Goal: Information Seeking & Learning: Learn about a topic

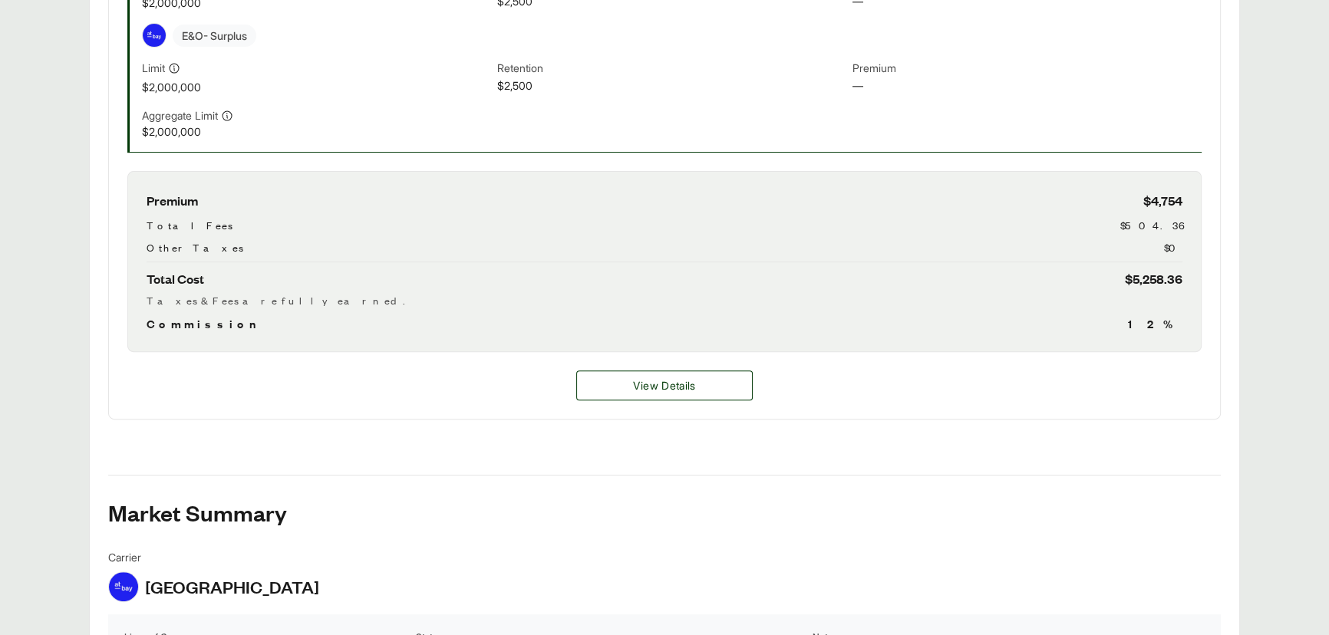
scroll to position [621, 0]
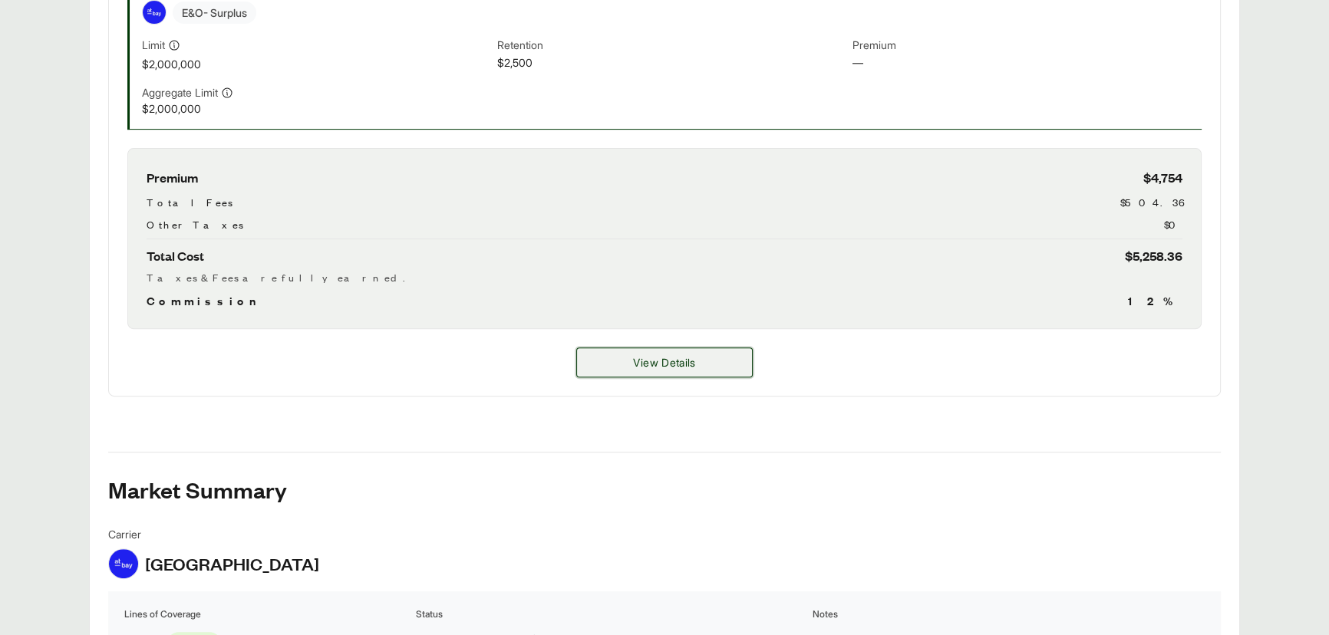
click at [696, 369] on button "View Details" at bounding box center [664, 362] width 176 height 30
click at [674, 358] on span "View Details" at bounding box center [664, 362] width 62 height 16
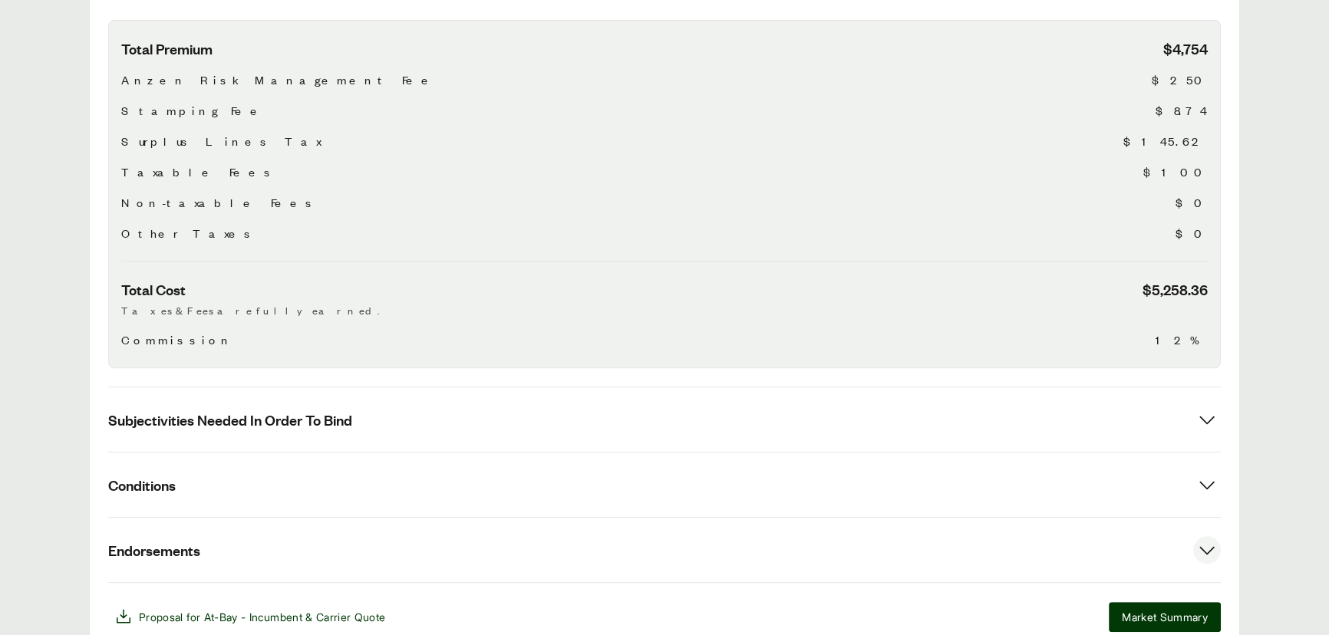
scroll to position [627, 0]
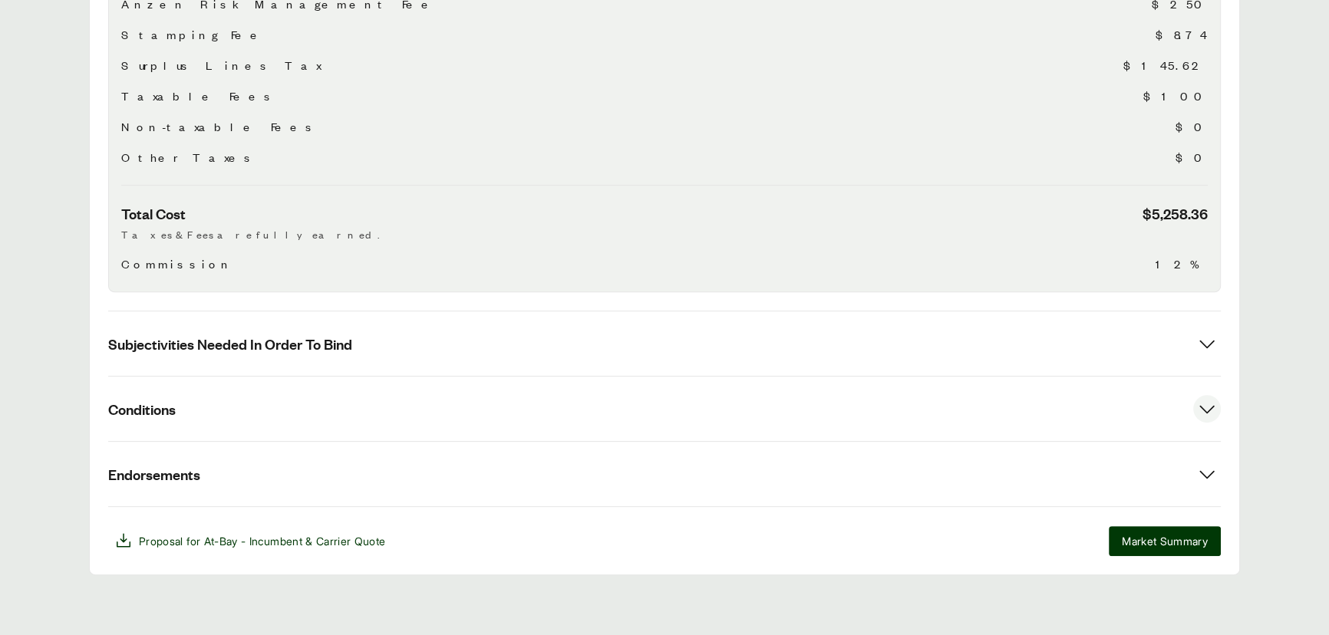
click at [529, 408] on button "Conditions" at bounding box center [664, 409] width 1112 height 64
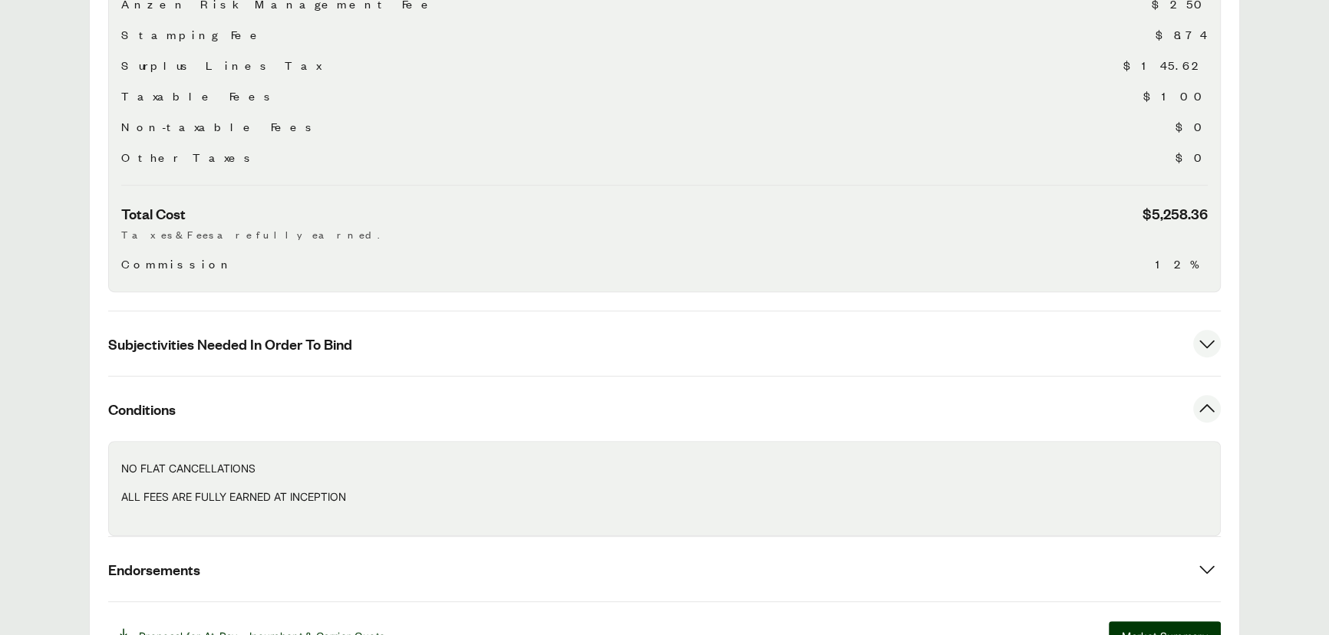
click at [542, 333] on button "Subjectivities Needed In Order To Bind" at bounding box center [664, 343] width 1112 height 64
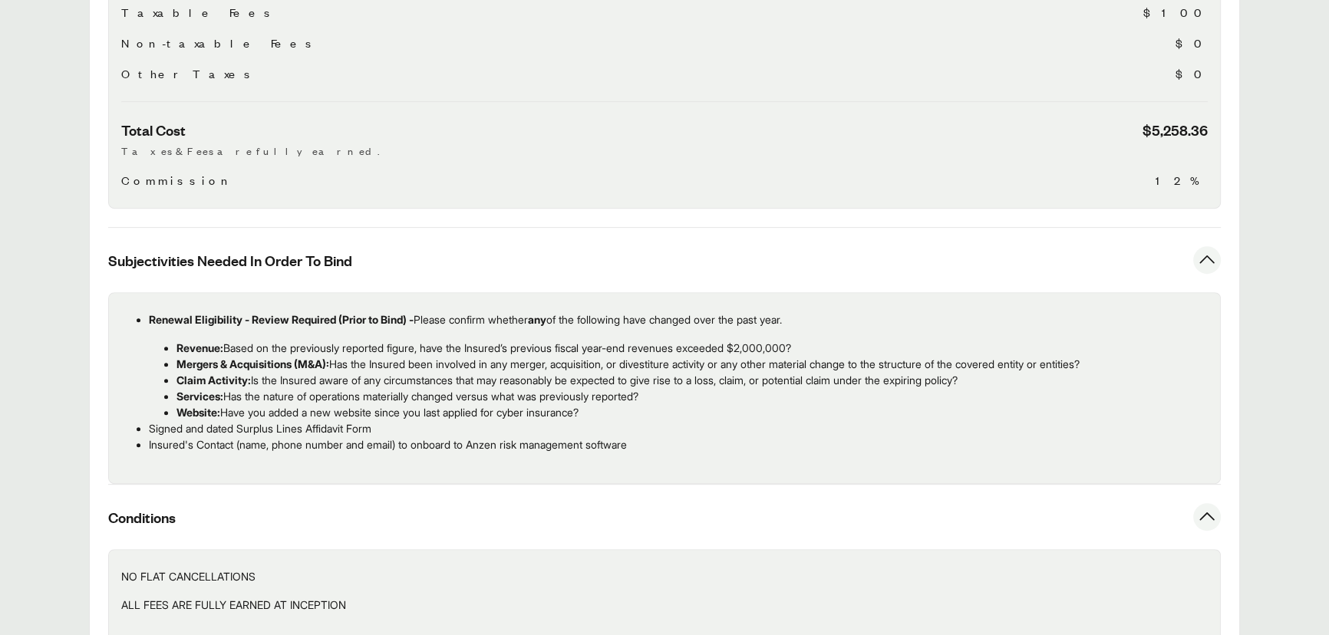
scroll to position [836, 0]
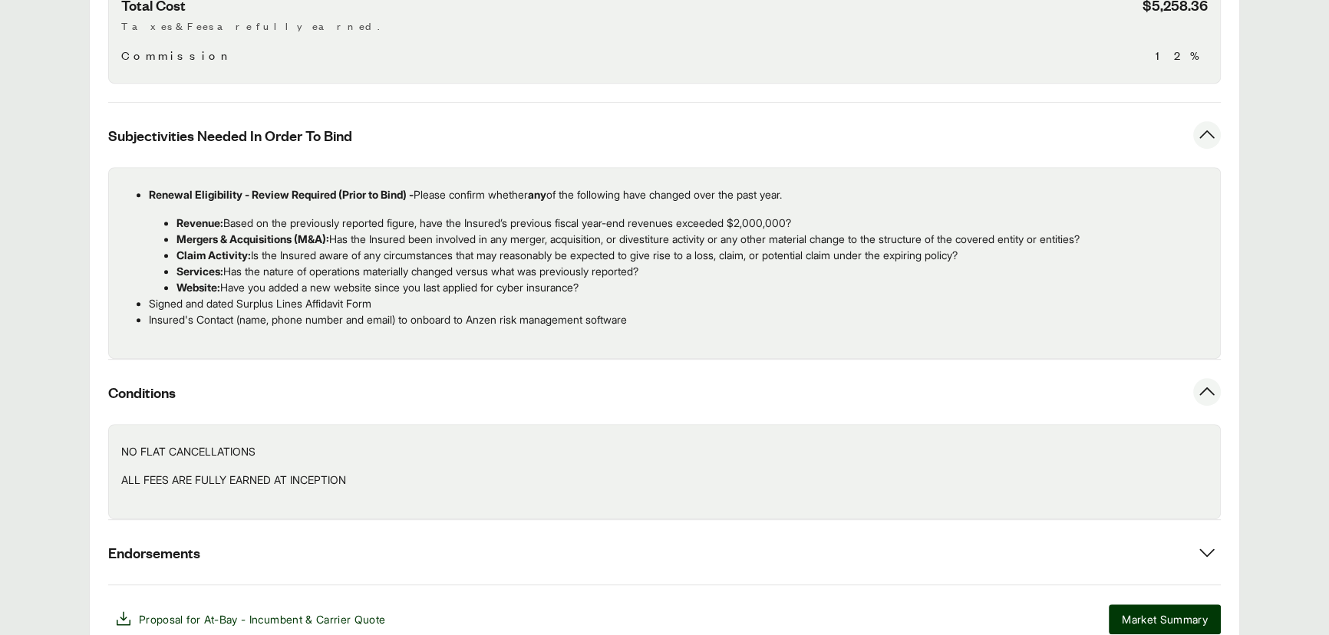
click at [440, 509] on div "NO FLAT CANCELLATIONS ALL FEES ARE FULLY EARNED AT INCEPTION" at bounding box center [664, 471] width 1112 height 95
click at [423, 543] on button "Endorsements" at bounding box center [664, 552] width 1112 height 64
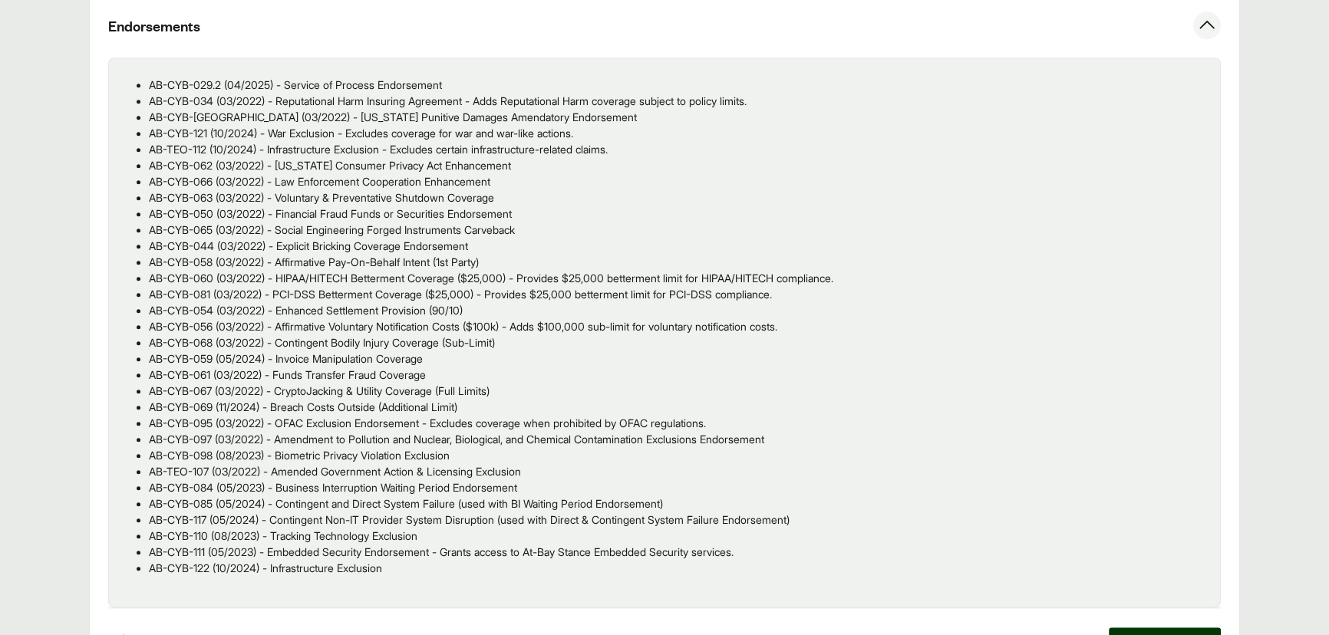
scroll to position [1464, 0]
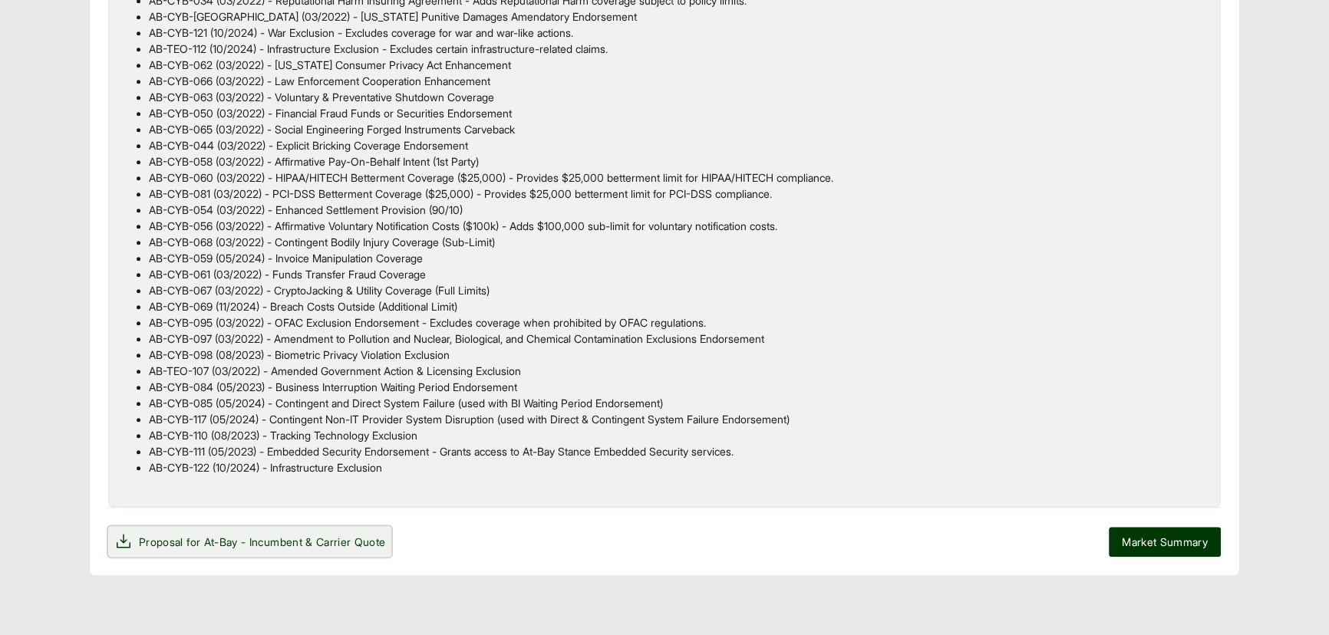
click at [183, 540] on span "Proposal for At-Bay - Incumbent & Carrier Quote" at bounding box center [262, 542] width 246 height 16
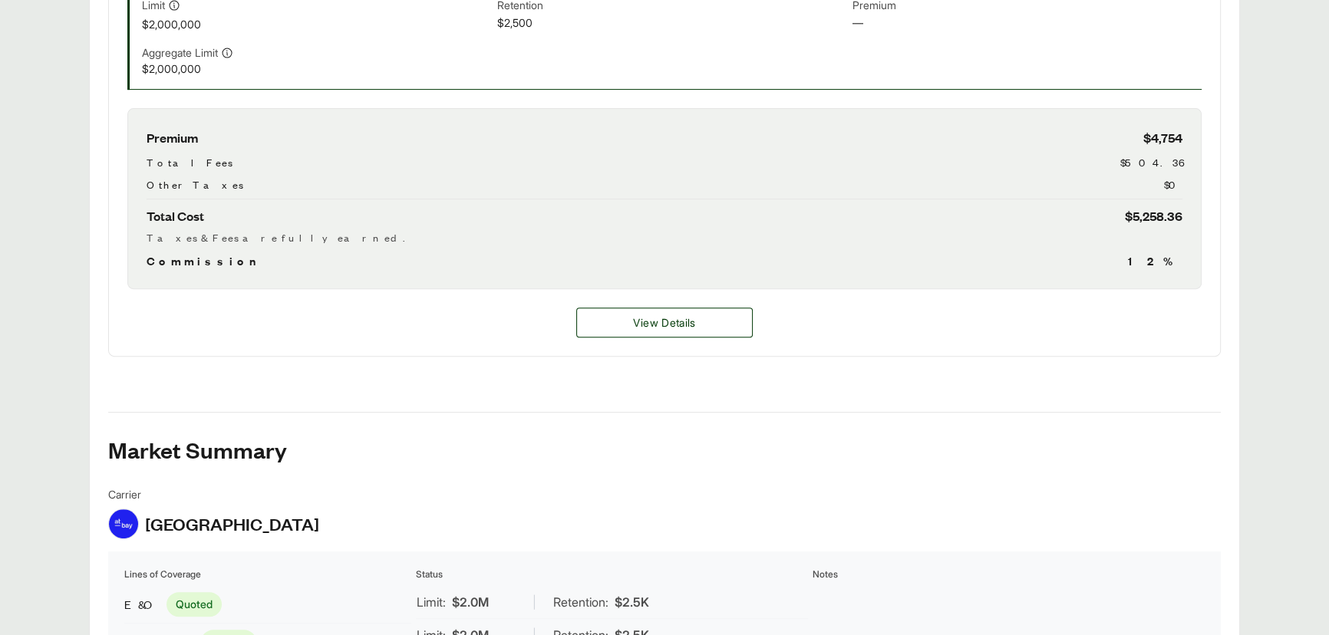
scroll to position [803, 0]
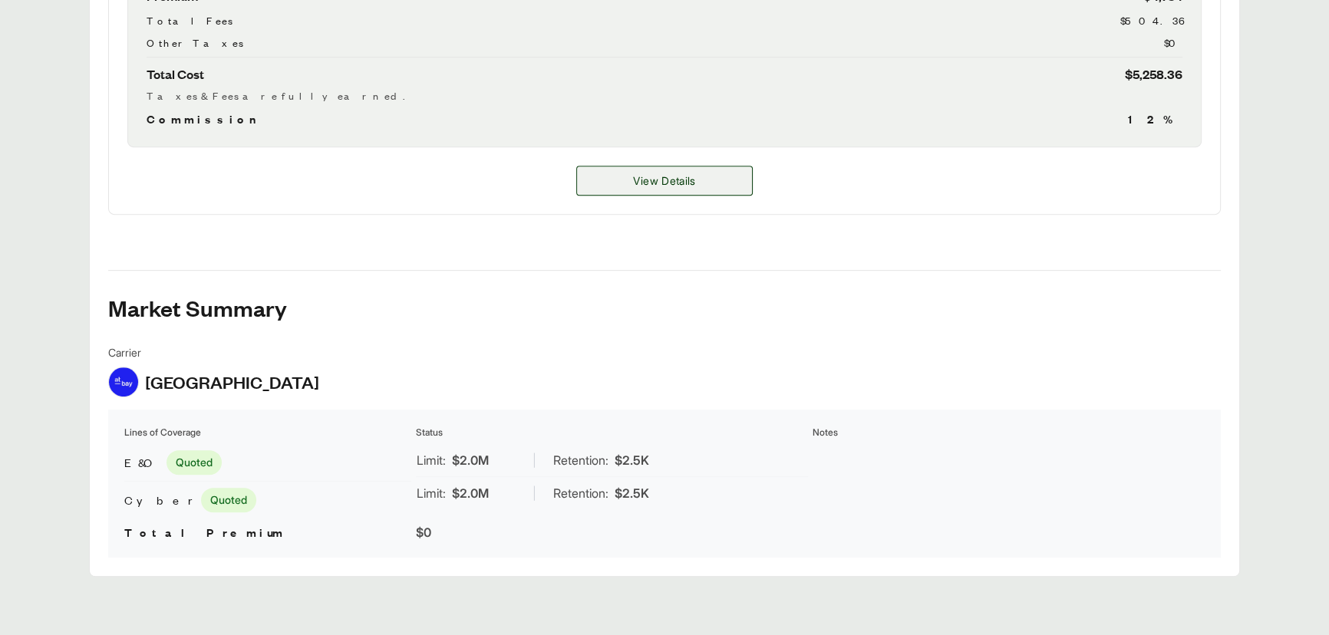
click at [682, 182] on span "View Details" at bounding box center [664, 181] width 62 height 16
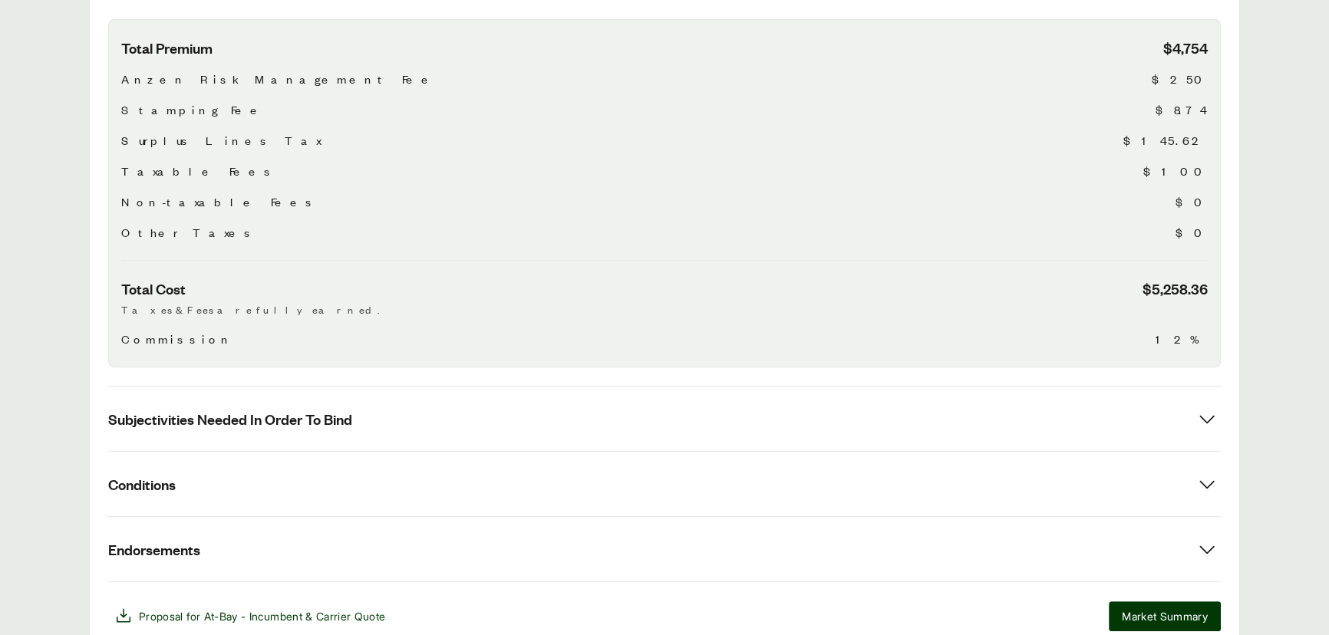
scroll to position [627, 0]
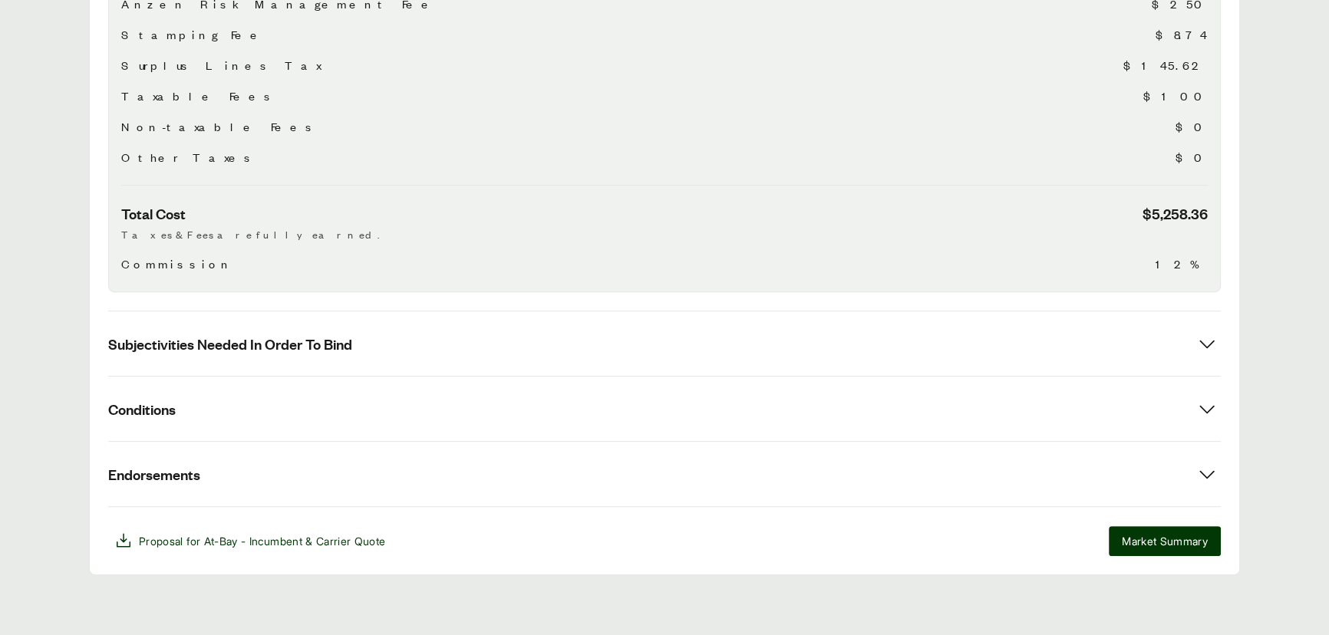
click at [159, 522] on div "Options: At-Bay - Incumbent At-Bay - Incumbent At-Bay Carrier Coverage Limit Re…" at bounding box center [664, 118] width 1112 height 875
click at [414, 357] on button "Subjectivities Needed In Order To Bind" at bounding box center [664, 343] width 1112 height 64
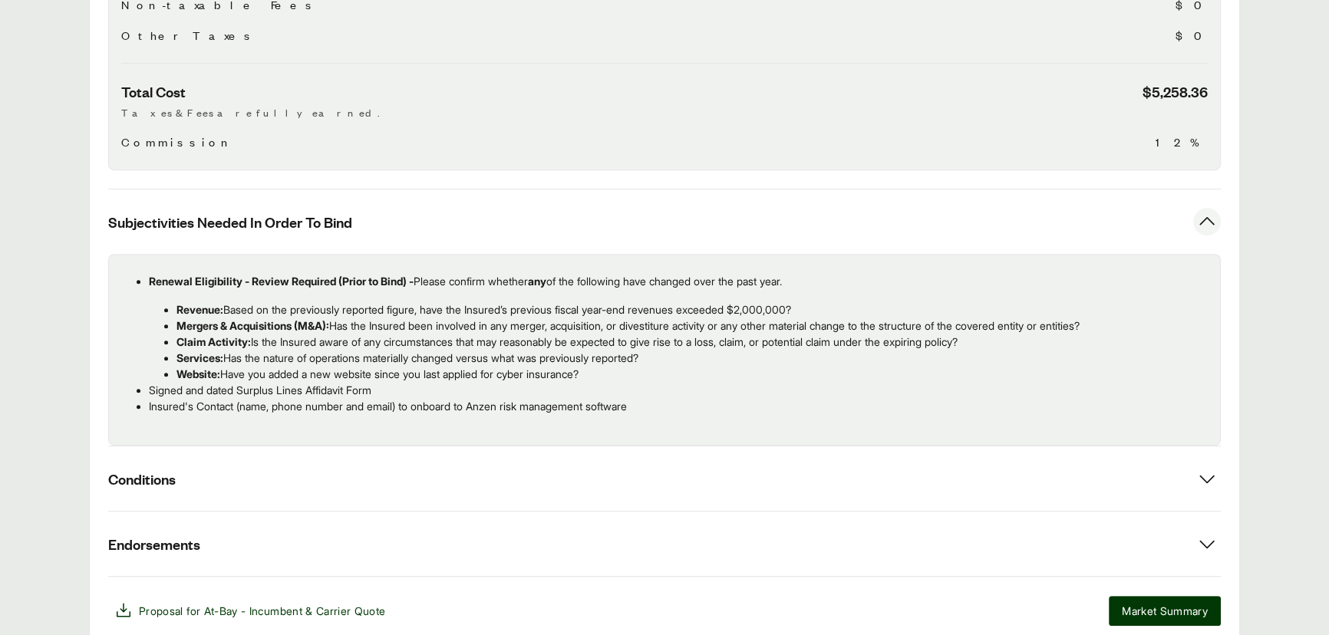
scroll to position [819, 0]
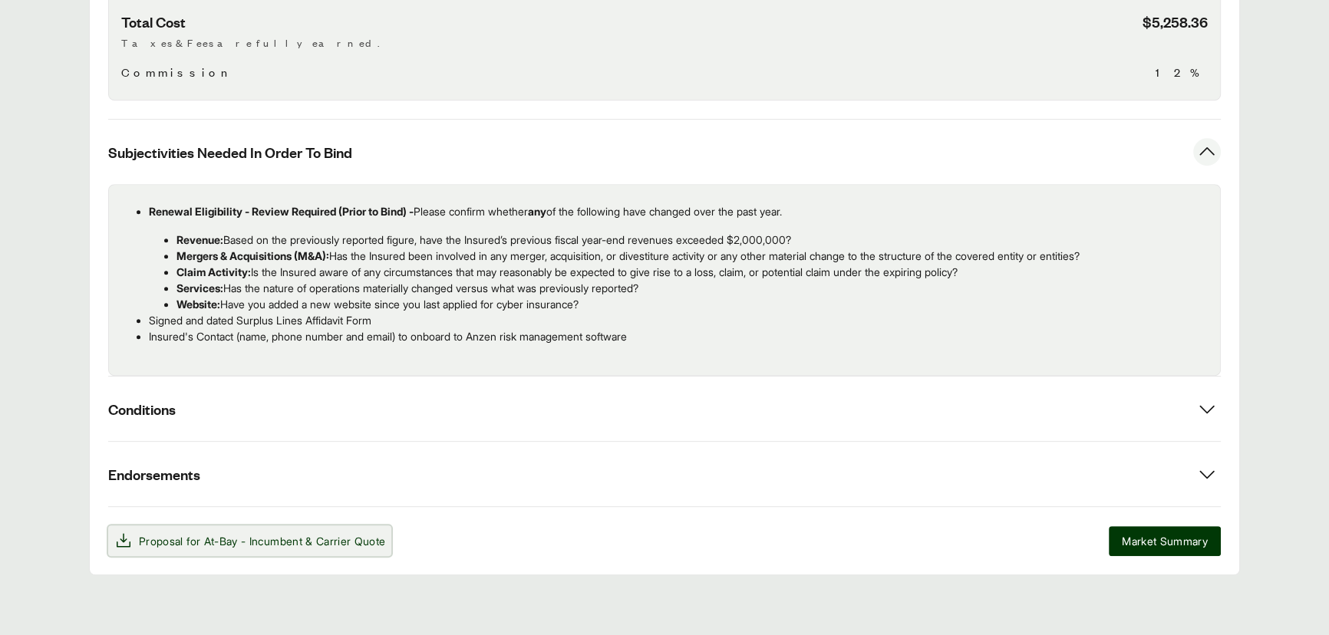
click at [204, 545] on span "Proposal for At-Bay - Incumbent & Carrier Quote" at bounding box center [262, 541] width 246 height 16
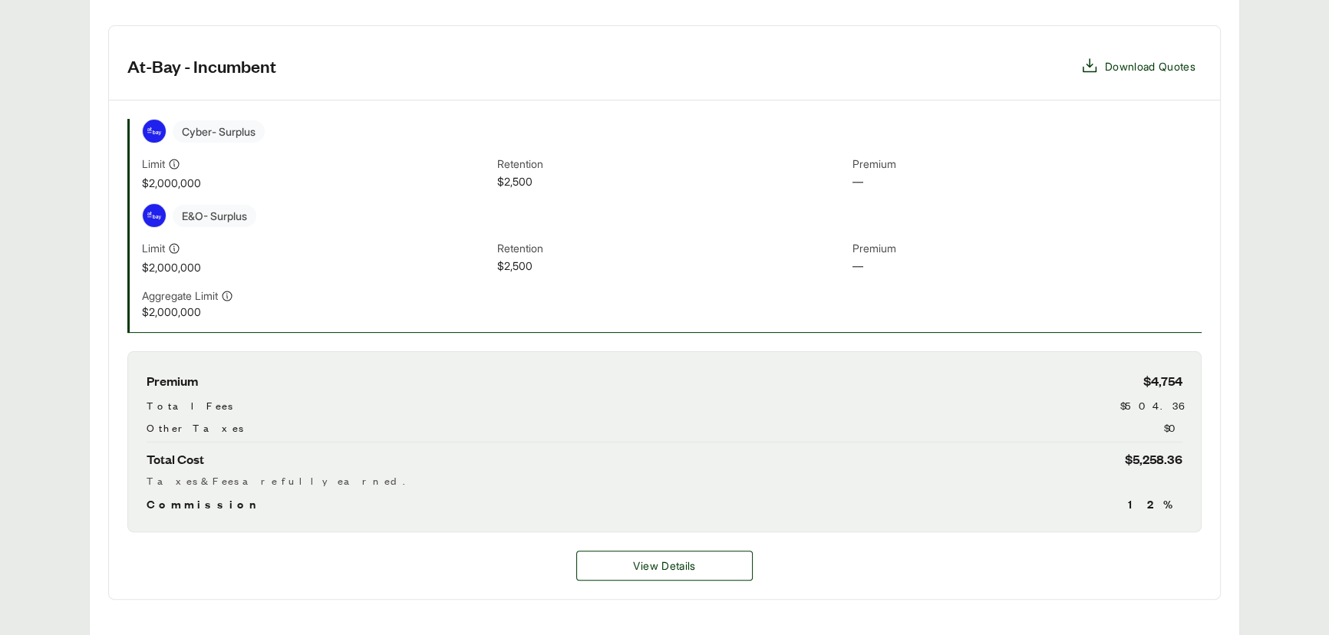
scroll to position [767, 0]
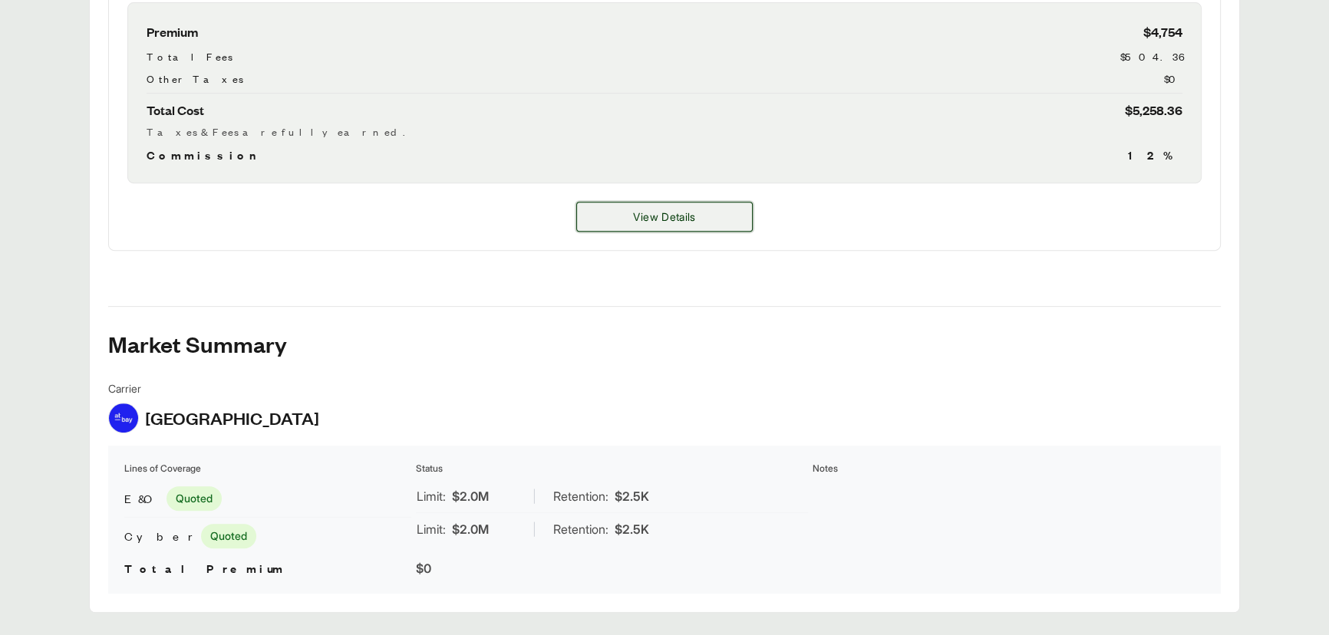
click at [624, 226] on button "View Details" at bounding box center [664, 217] width 176 height 30
click at [629, 208] on button "View Details" at bounding box center [664, 217] width 176 height 30
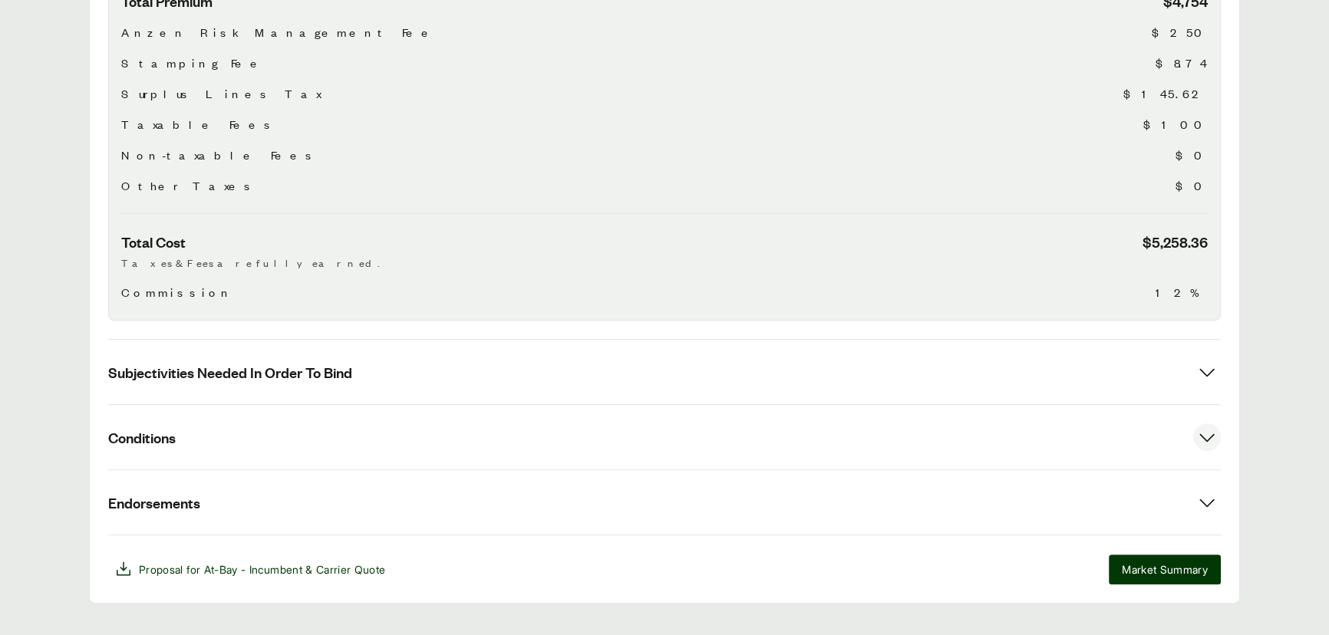
scroll to position [627, 0]
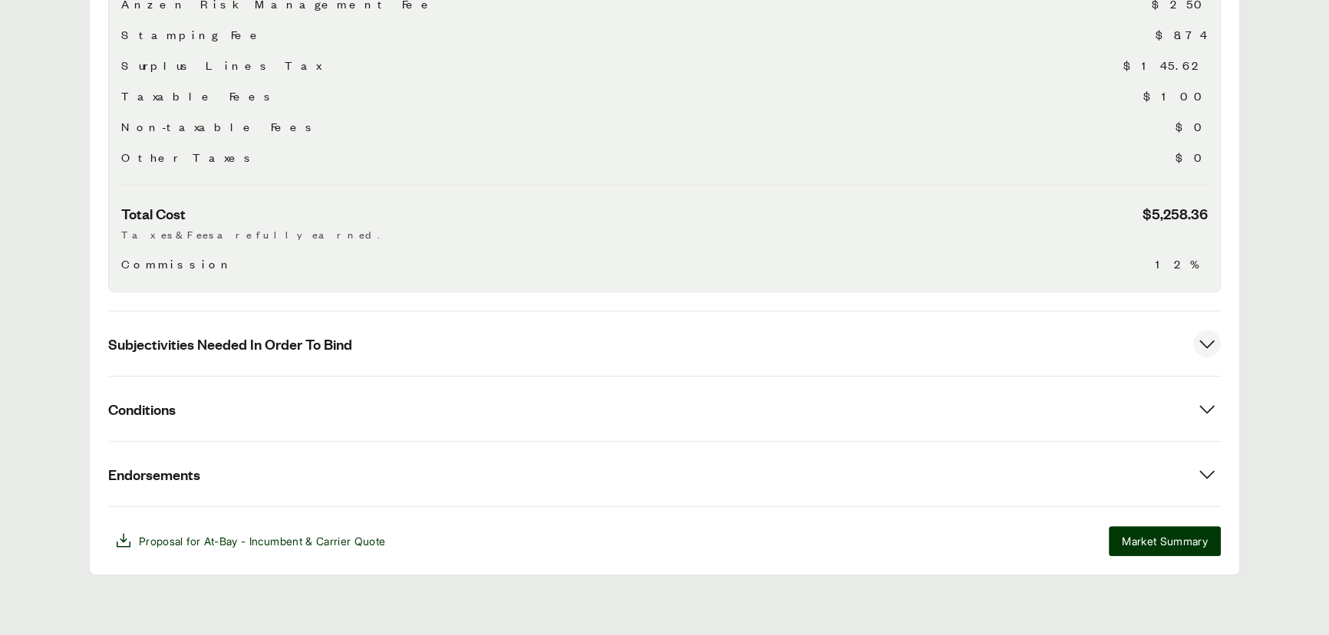
click at [337, 358] on button "Subjectivities Needed In Order To Bind" at bounding box center [664, 343] width 1112 height 64
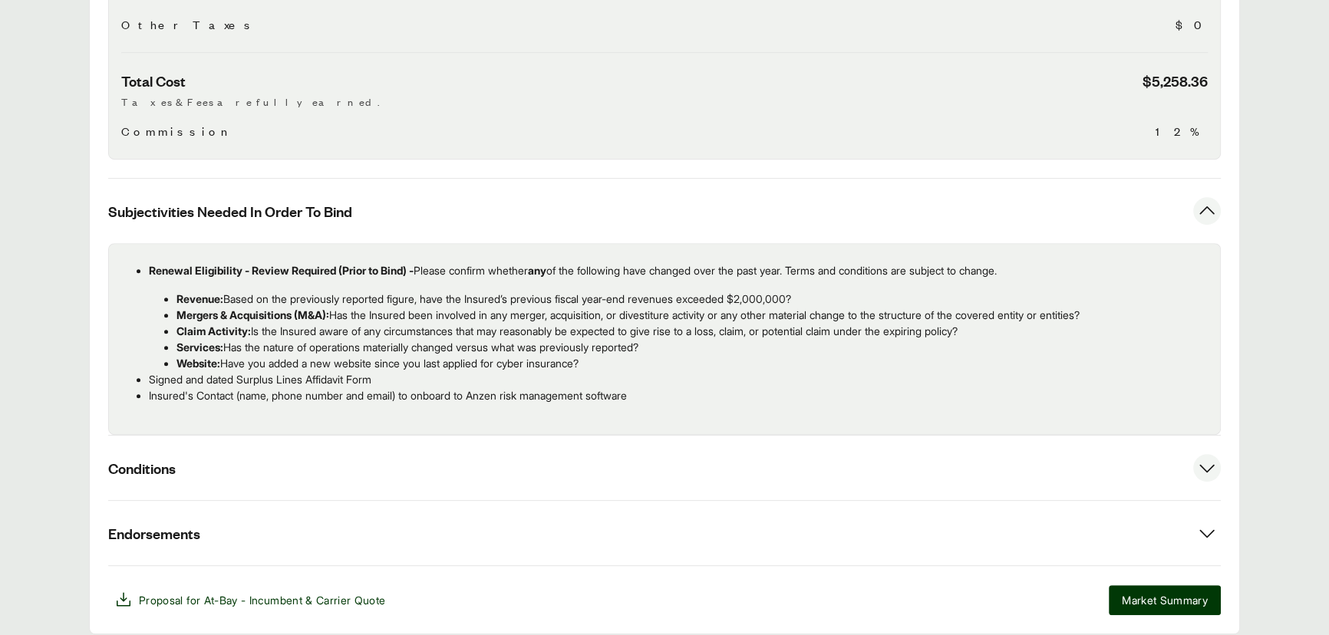
scroll to position [767, 0]
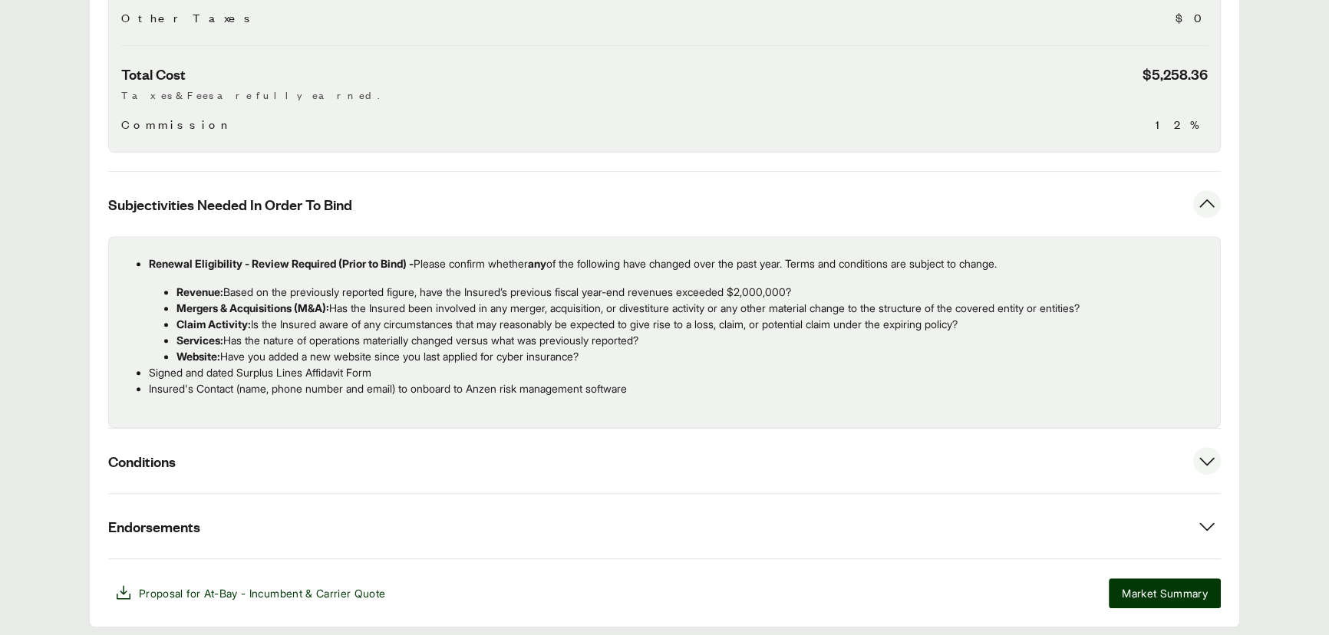
click at [255, 458] on button "Conditions" at bounding box center [664, 461] width 1112 height 64
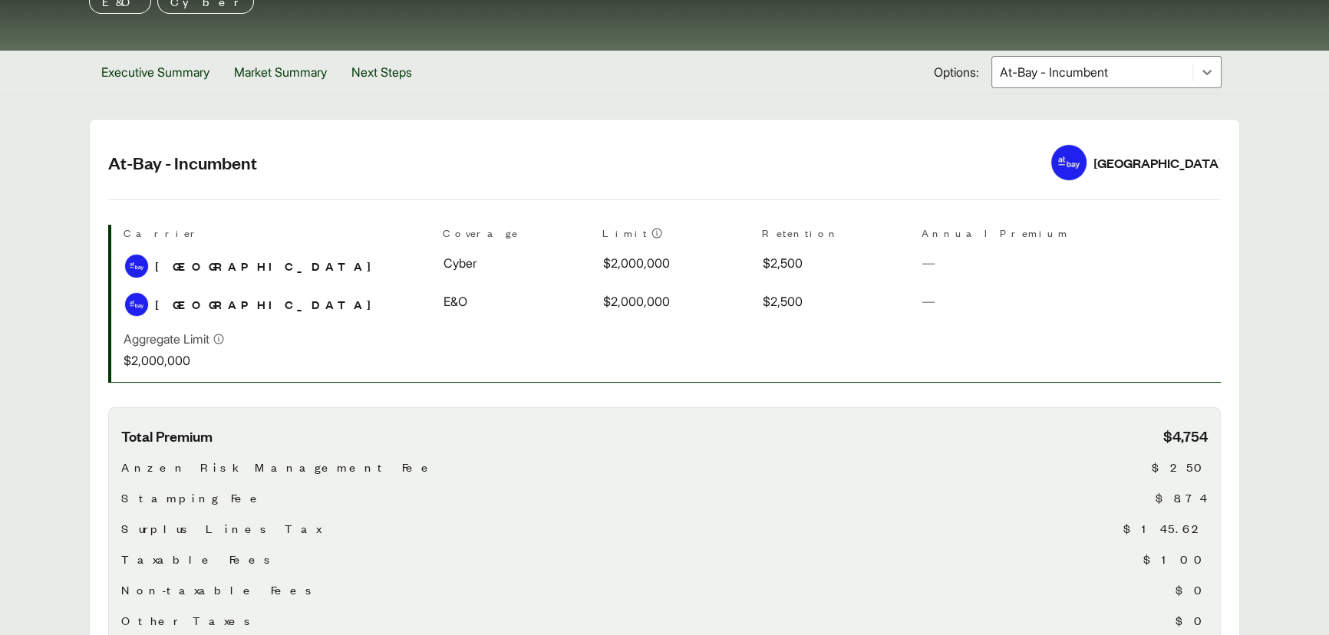
scroll to position [0, 0]
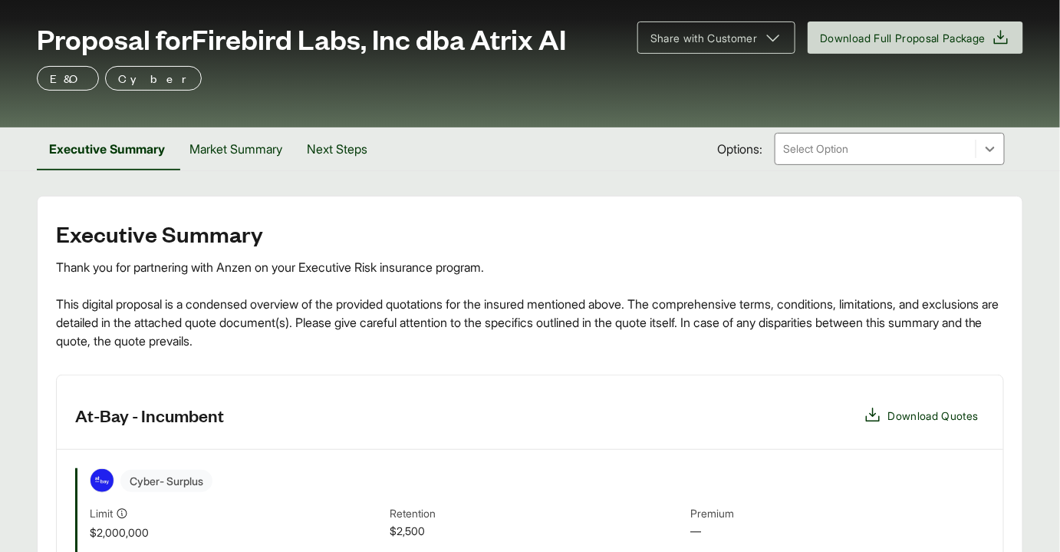
scroll to position [209, 0]
